Goal: Information Seeking & Learning: Learn about a topic

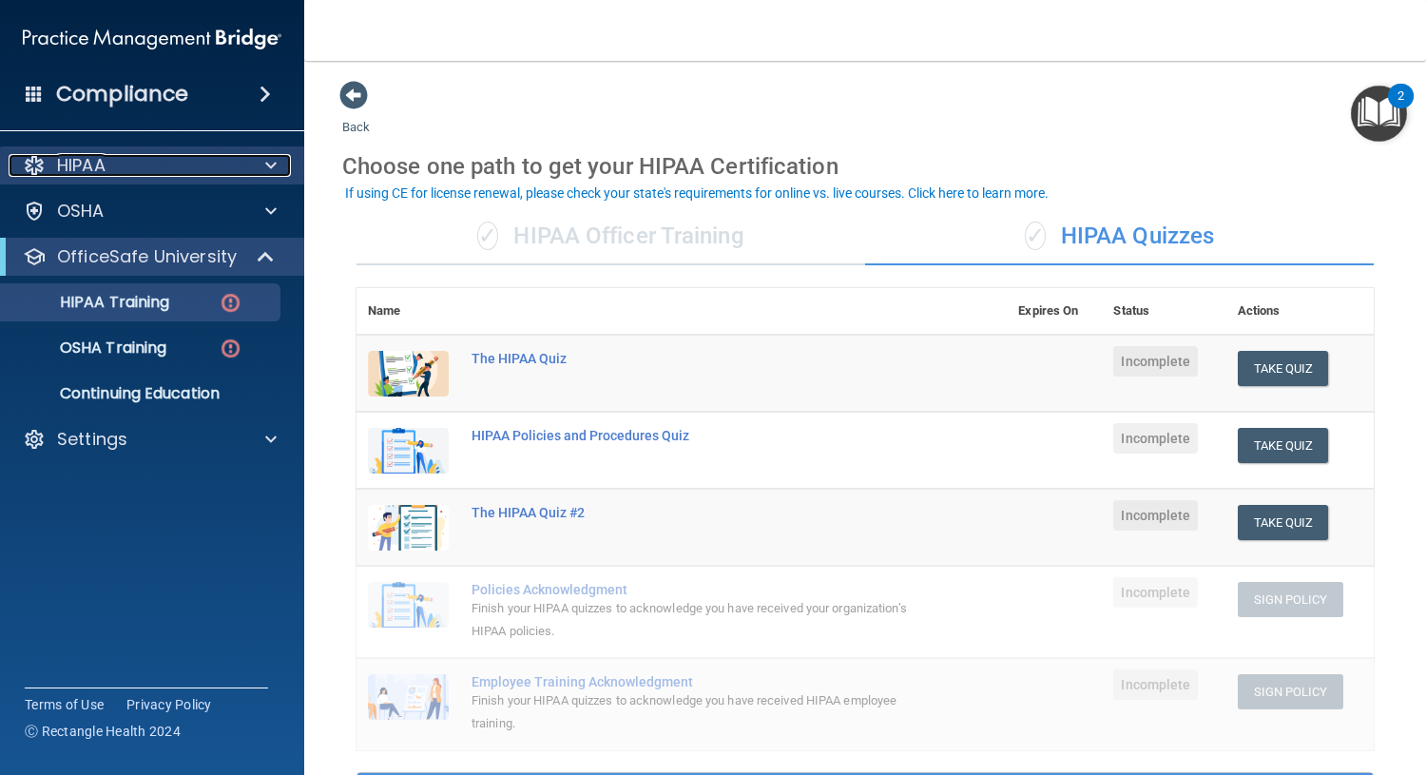
click at [166, 170] on div "HIPAA" at bounding box center [127, 165] width 236 height 23
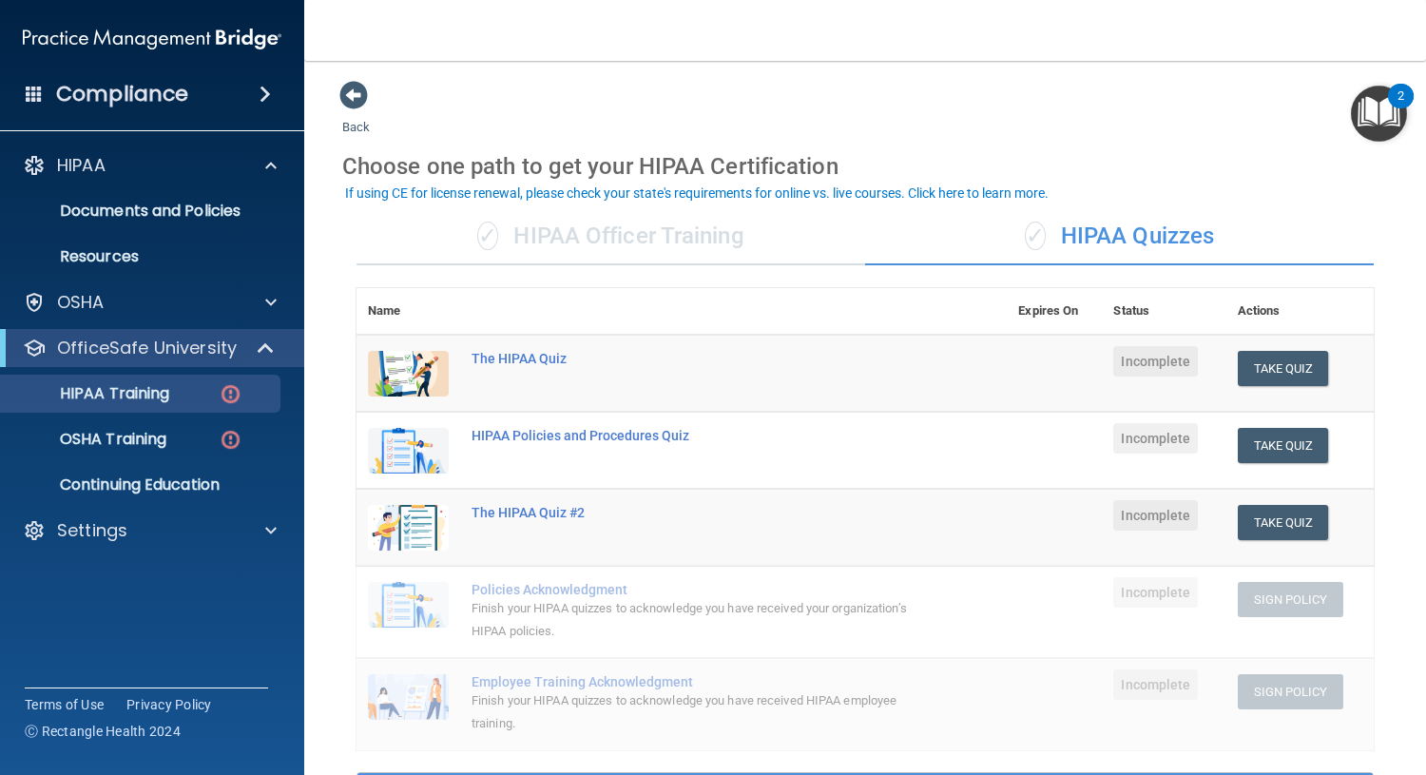
click at [563, 223] on div "✓ HIPAA Officer Training" at bounding box center [610, 236] width 509 height 57
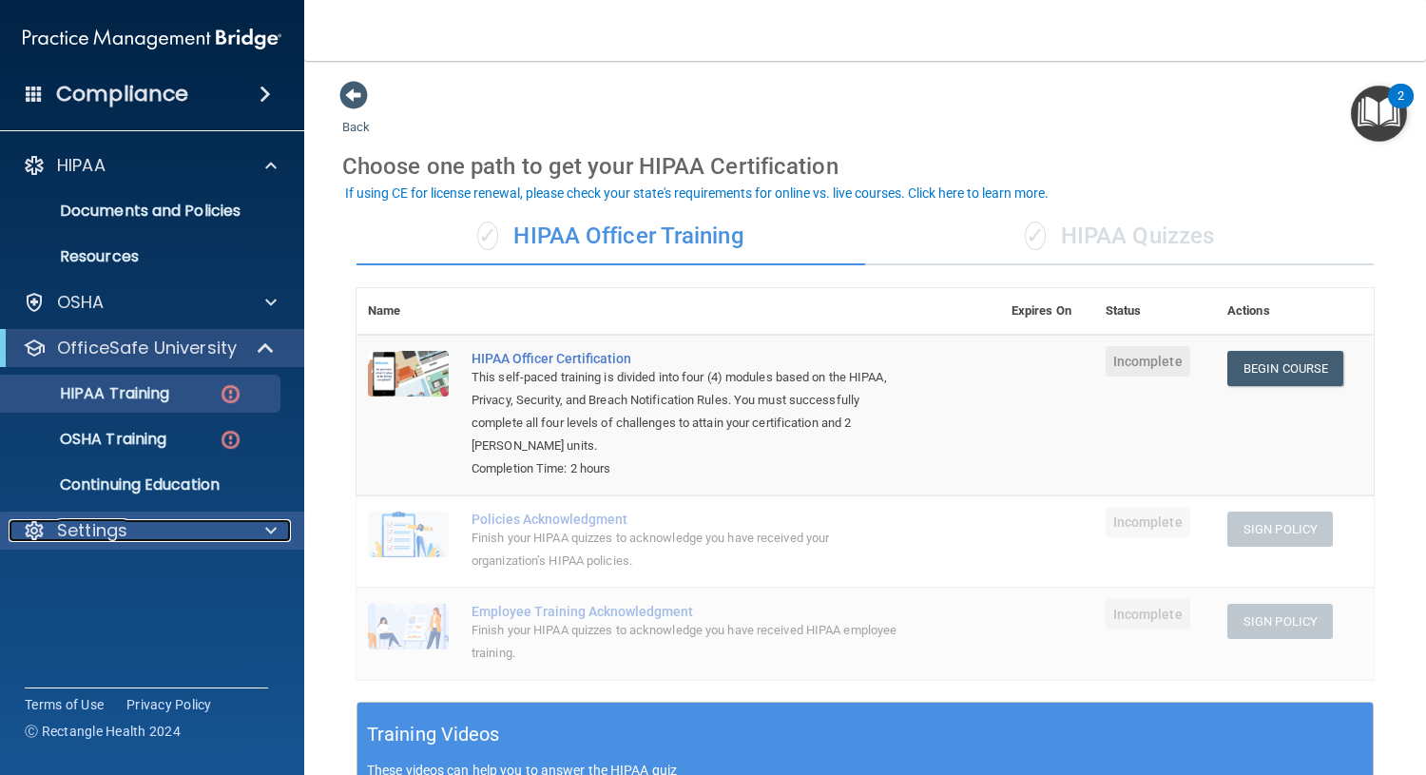
click at [263, 520] on div at bounding box center [268, 530] width 48 height 23
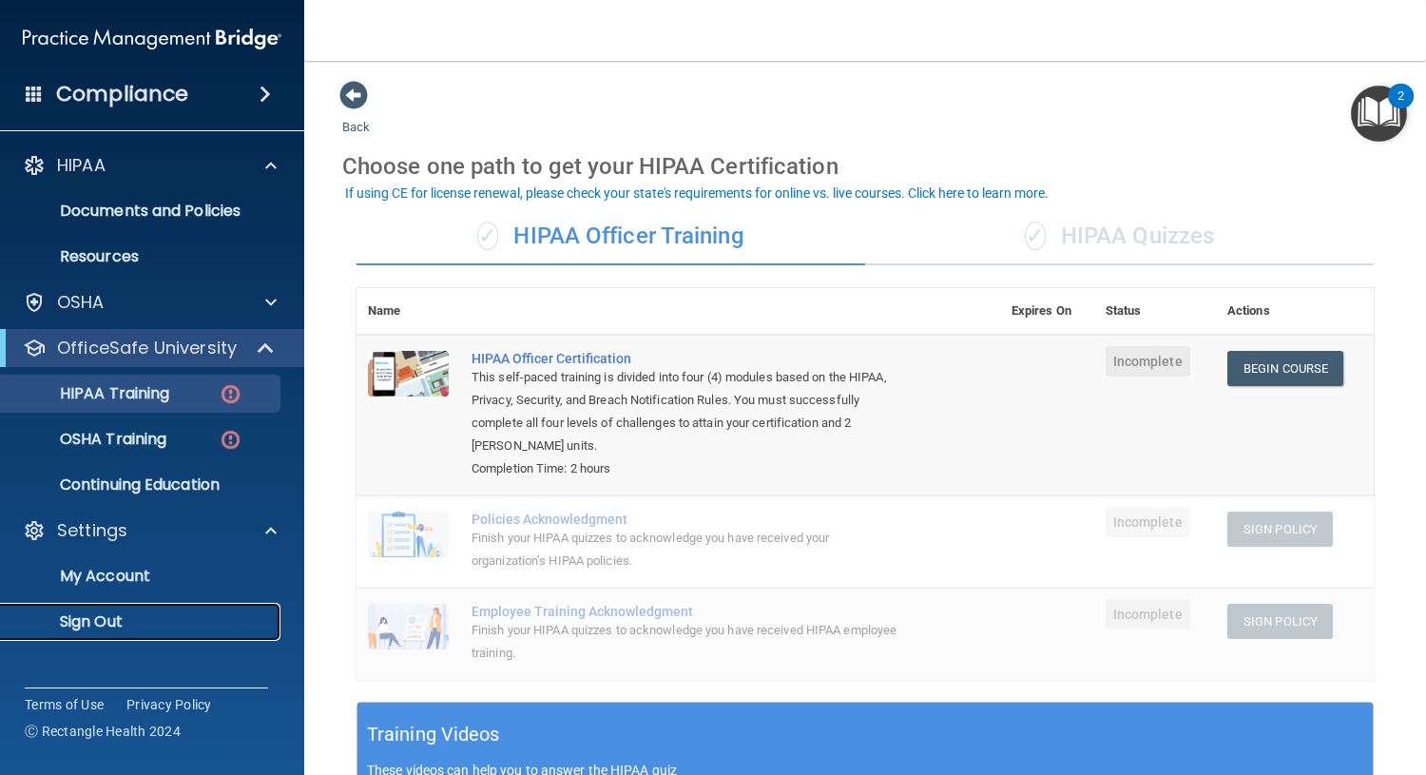
click at [200, 613] on p "Sign Out" at bounding box center [141, 621] width 259 height 19
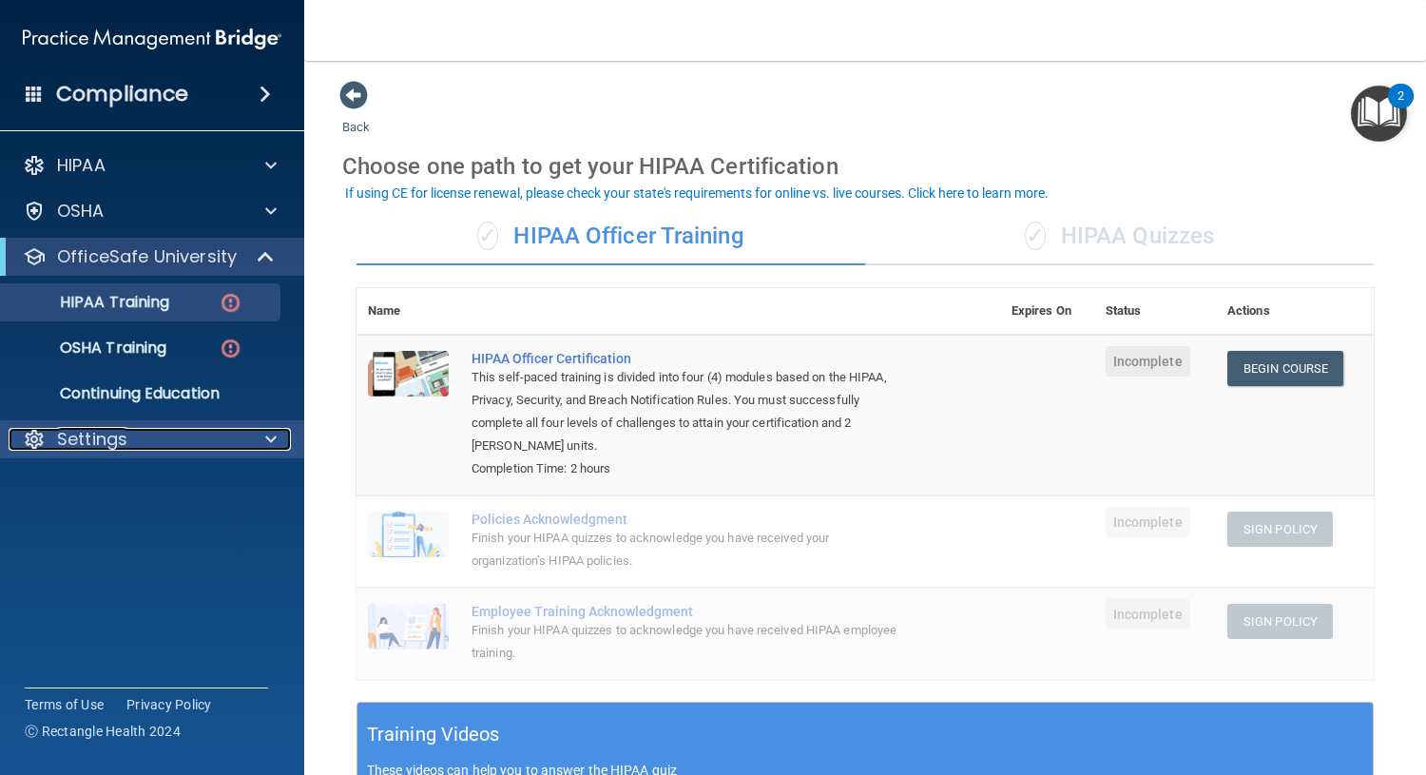
click at [166, 433] on div "Settings" at bounding box center [127, 439] width 236 height 23
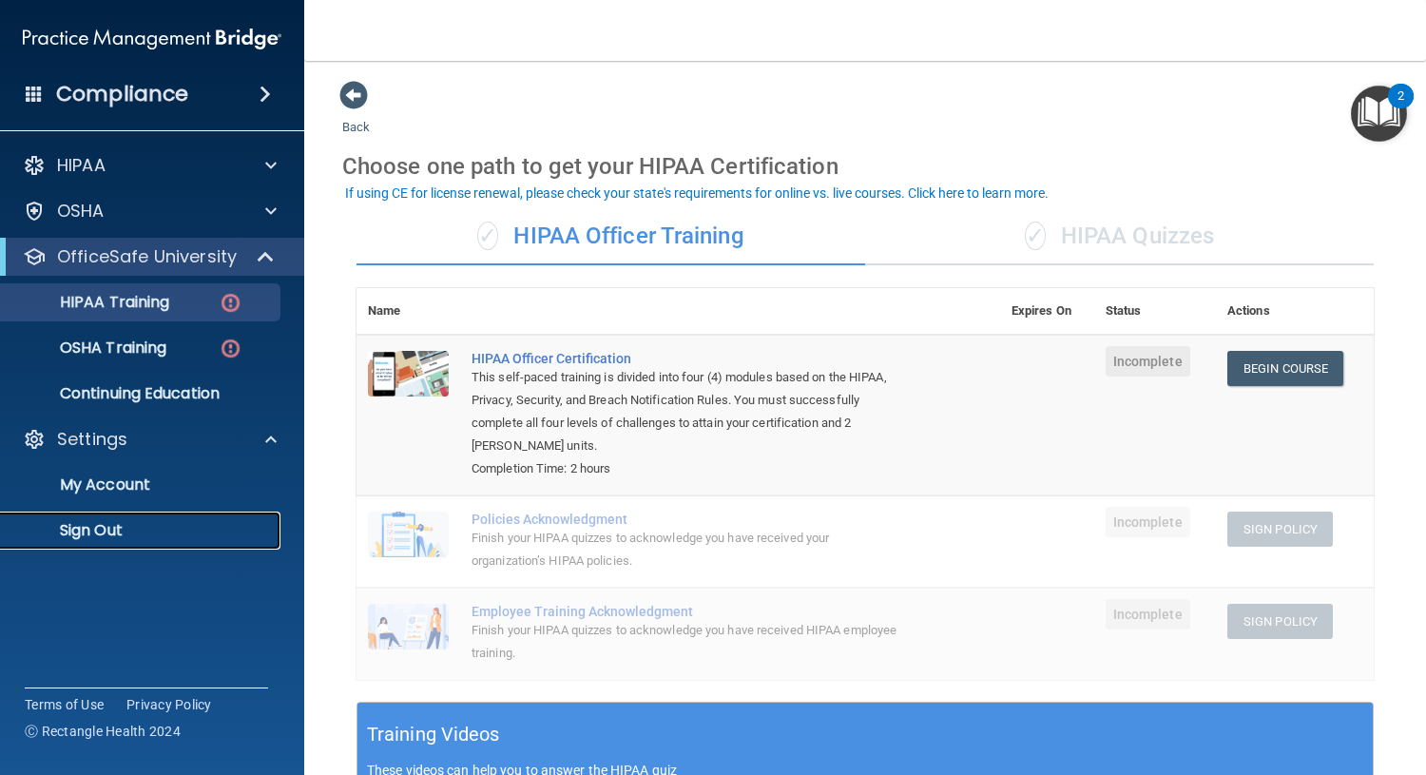
drag, startPoint x: 125, startPoint y: 521, endPoint x: 135, endPoint y: 536, distance: 18.5
click at [125, 521] on p "Sign Out" at bounding box center [141, 530] width 259 height 19
